Goal: Task Accomplishment & Management: Manage account settings

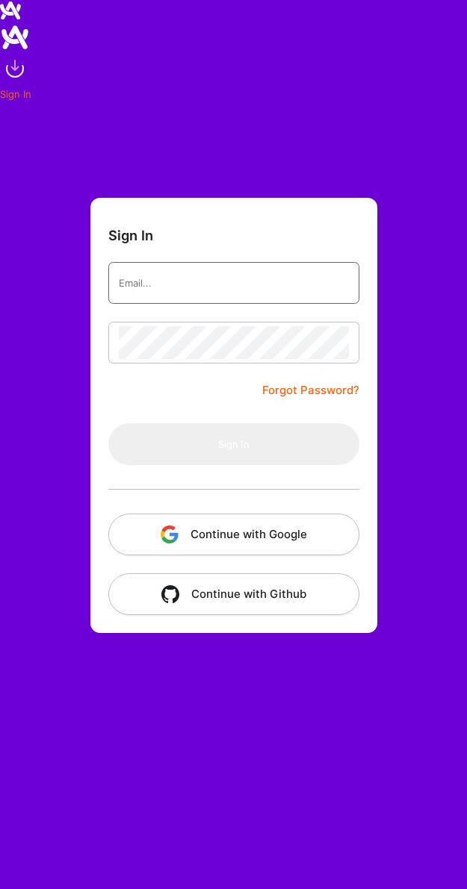
click at [203, 283] on input "email" at bounding box center [234, 283] width 230 height 33
type input "[EMAIL_ADDRESS][DOMAIN_NAME]"
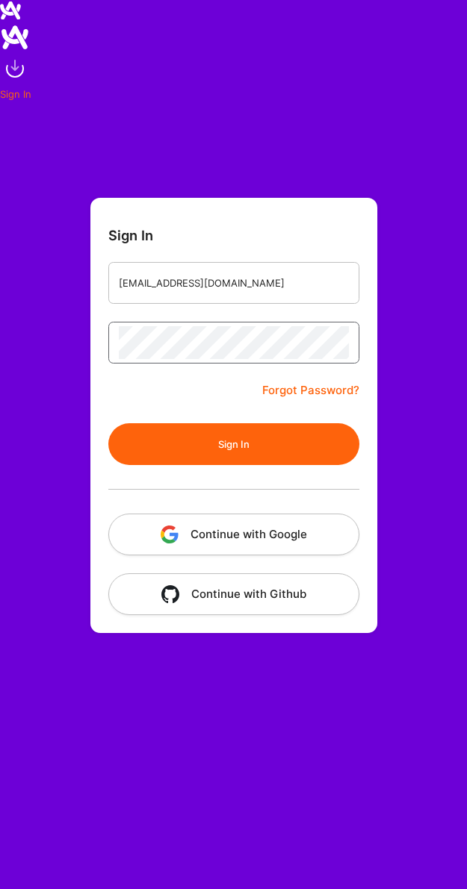
click at [108, 423] on button "Sign In" at bounding box center [233, 444] width 251 height 42
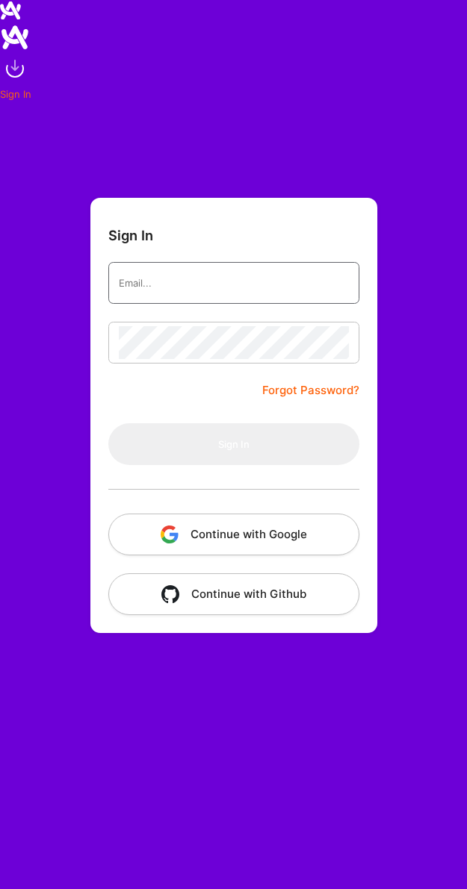
click at [220, 285] on input "email" at bounding box center [234, 283] width 230 height 33
click at [158, 287] on input "email" at bounding box center [234, 283] width 230 height 33
type input "[EMAIL_ADDRESS][DOMAIN_NAME]"
click at [239, 361] on div at bounding box center [233, 343] width 251 height 42
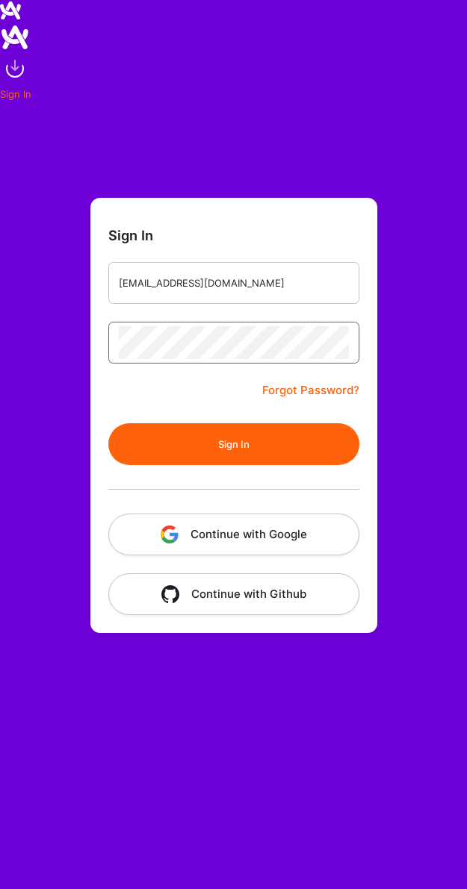
click at [108, 423] on button "Sign In" at bounding box center [233, 444] width 251 height 42
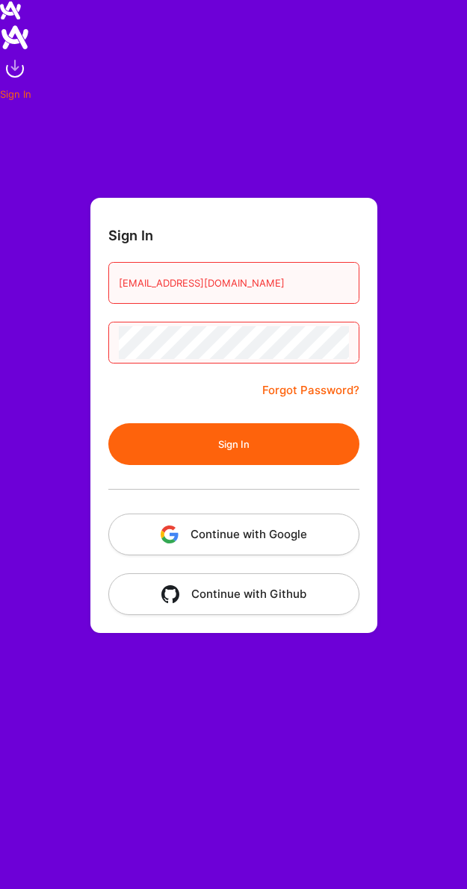
click at [293, 453] on button "Sign In" at bounding box center [233, 444] width 251 height 42
